Goal: Navigation & Orientation: Find specific page/section

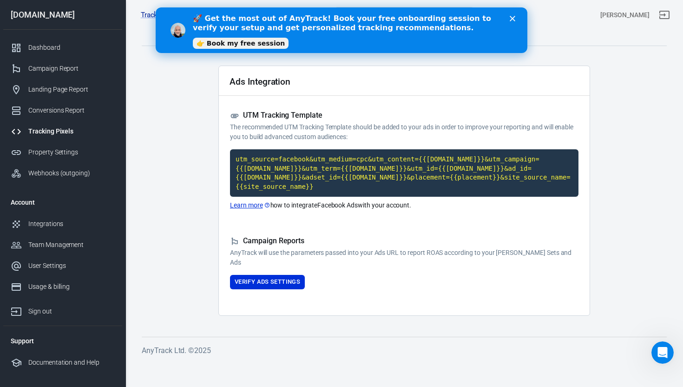
click at [511, 19] on icon "Close" at bounding box center [513, 19] width 6 height 6
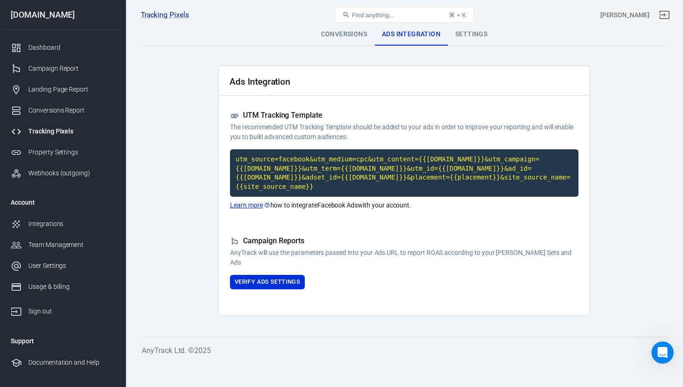
click at [349, 33] on div "Conversions" at bounding box center [344, 34] width 61 height 22
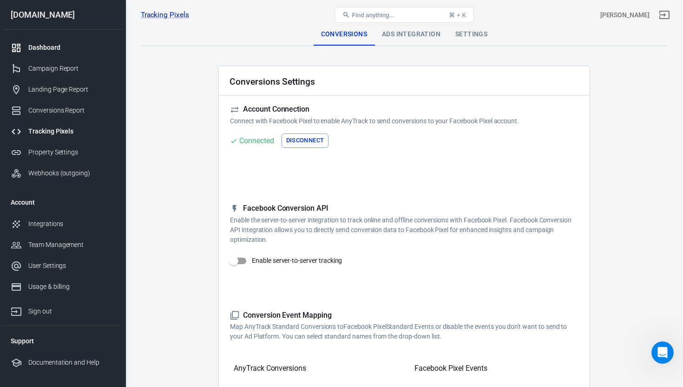
click at [52, 49] on div "Dashboard" at bounding box center [71, 48] width 86 height 10
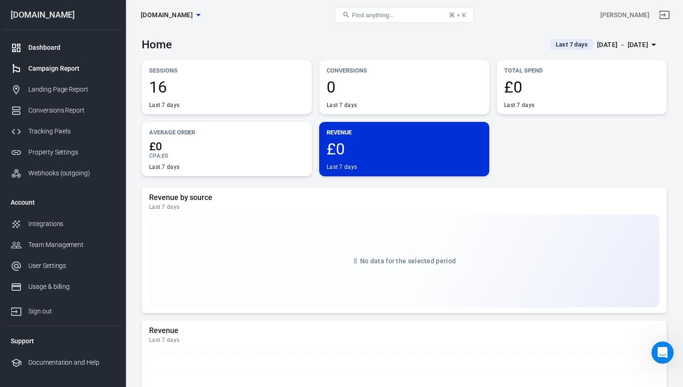
click at [71, 72] on div "Campaign Report" at bounding box center [71, 69] width 86 height 10
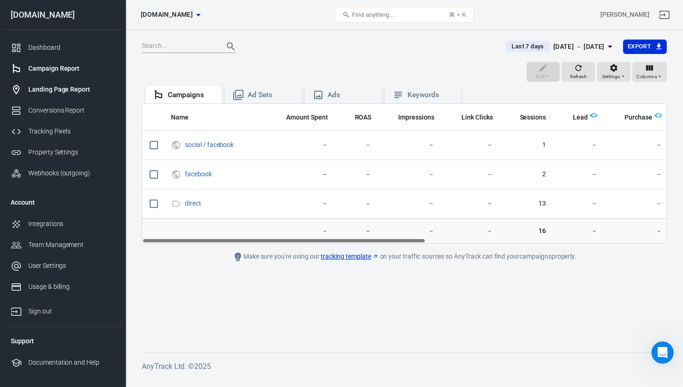
click at [50, 91] on div "Landing Page Report" at bounding box center [71, 90] width 86 height 10
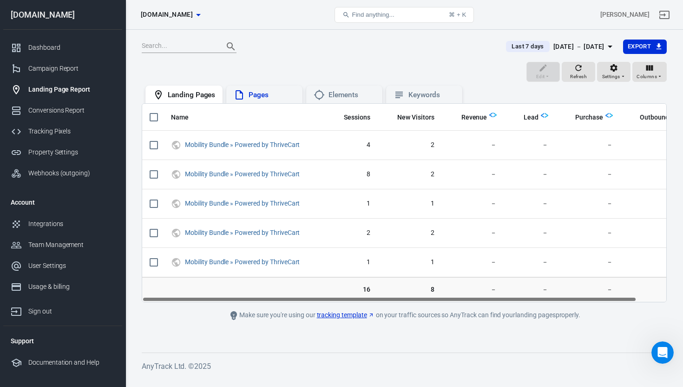
click at [265, 94] on div "Pages" at bounding box center [272, 95] width 46 height 10
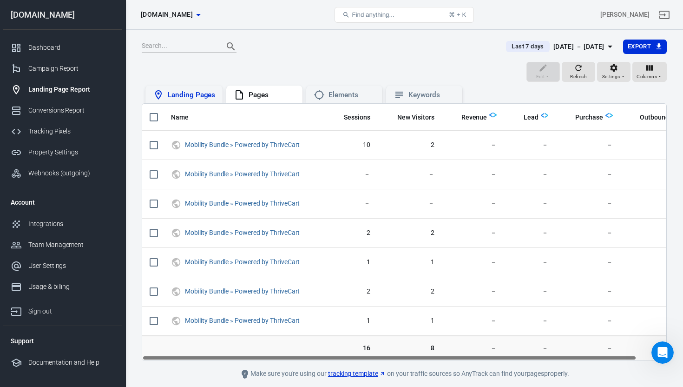
click at [189, 96] on div "Landing Pages" at bounding box center [191, 95] width 47 height 10
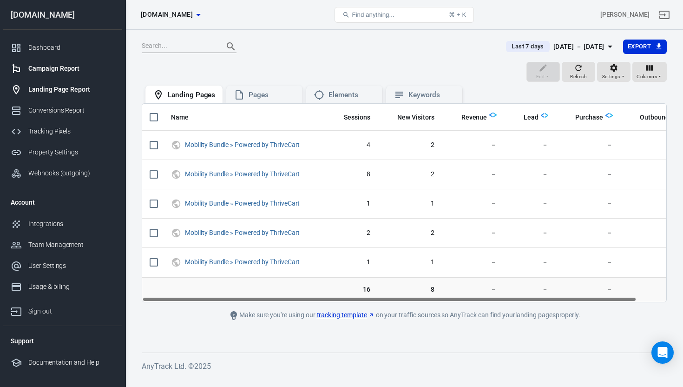
click at [43, 69] on div "Campaign Report" at bounding box center [71, 69] width 86 height 10
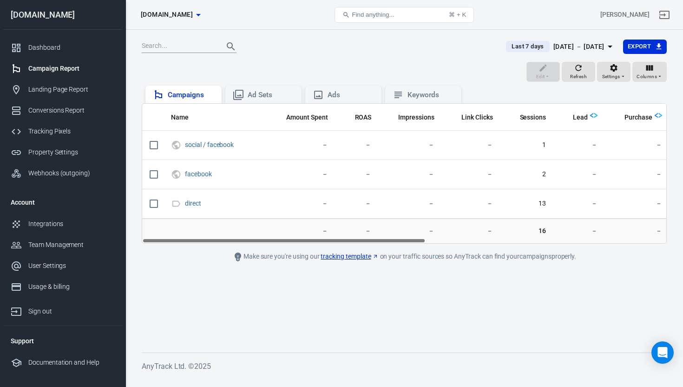
click at [187, 95] on div "Campaigns" at bounding box center [191, 95] width 46 height 10
click at [192, 13] on span "[DOMAIN_NAME]" at bounding box center [167, 15] width 52 height 12
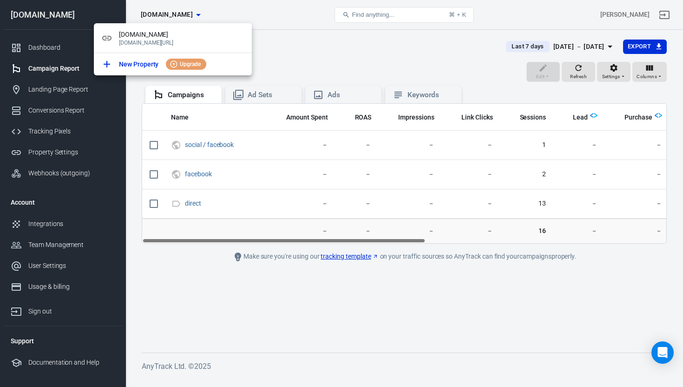
click at [348, 49] on div at bounding box center [341, 193] width 683 height 387
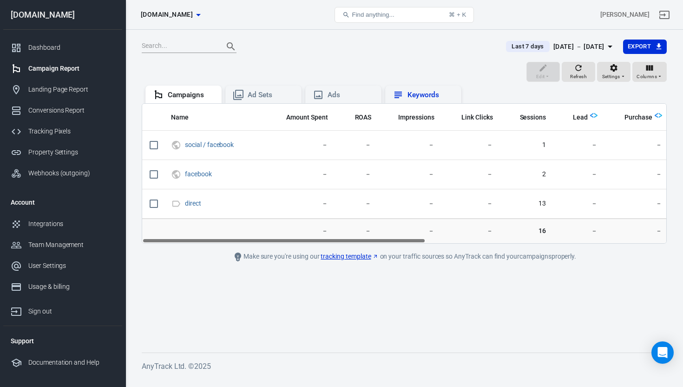
click at [422, 99] on div "Keywords" at bounding box center [431, 95] width 46 height 10
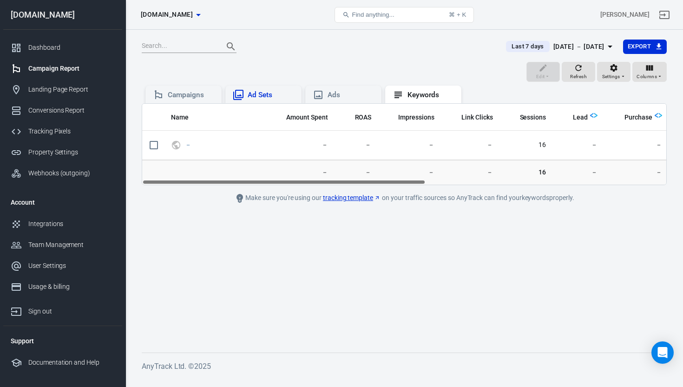
click at [251, 95] on div "Ad Sets" at bounding box center [271, 95] width 46 height 10
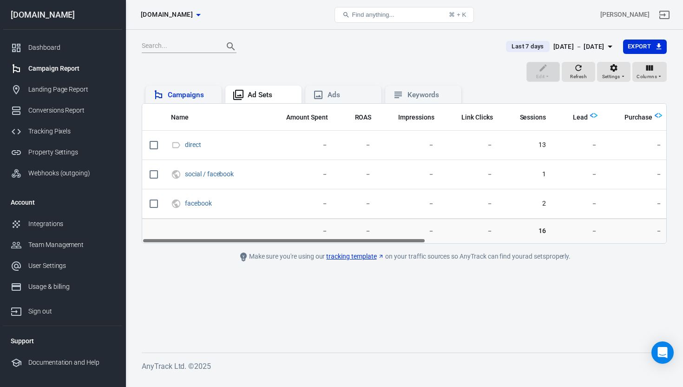
click at [184, 96] on div "Campaigns" at bounding box center [191, 95] width 46 height 10
click at [53, 91] on div "Landing Page Report" at bounding box center [71, 90] width 86 height 10
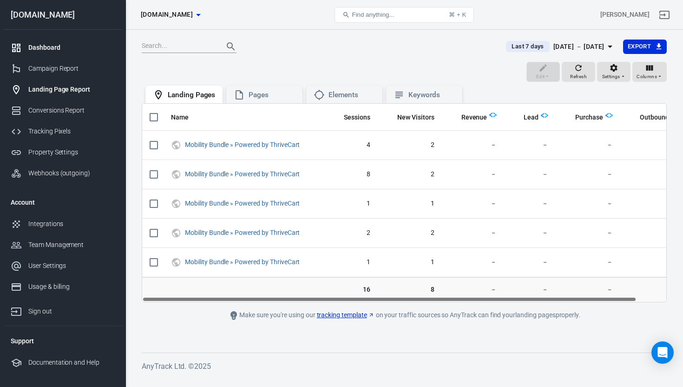
click at [46, 44] on div "Dashboard" at bounding box center [71, 48] width 86 height 10
